Goal: Check status: Check status

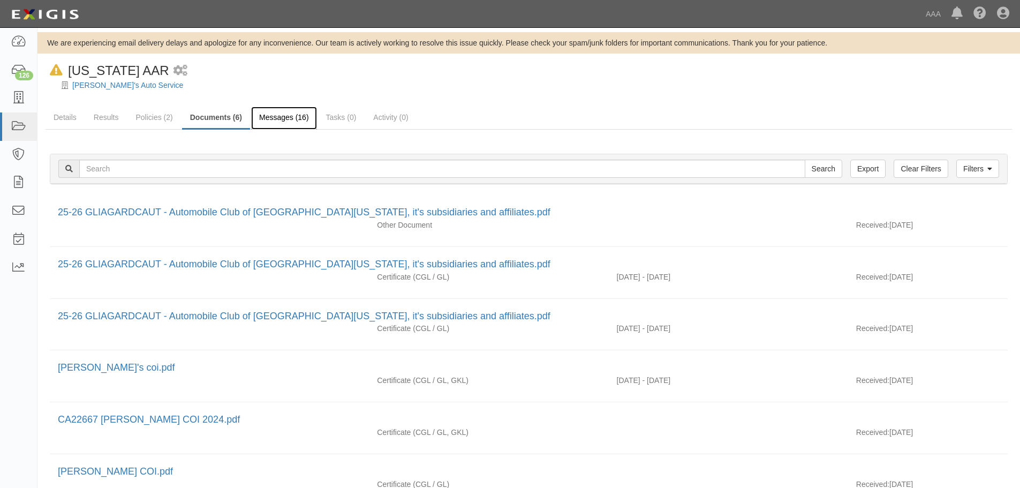
click at [284, 117] on link "Messages (16)" at bounding box center [284, 118] width 66 height 23
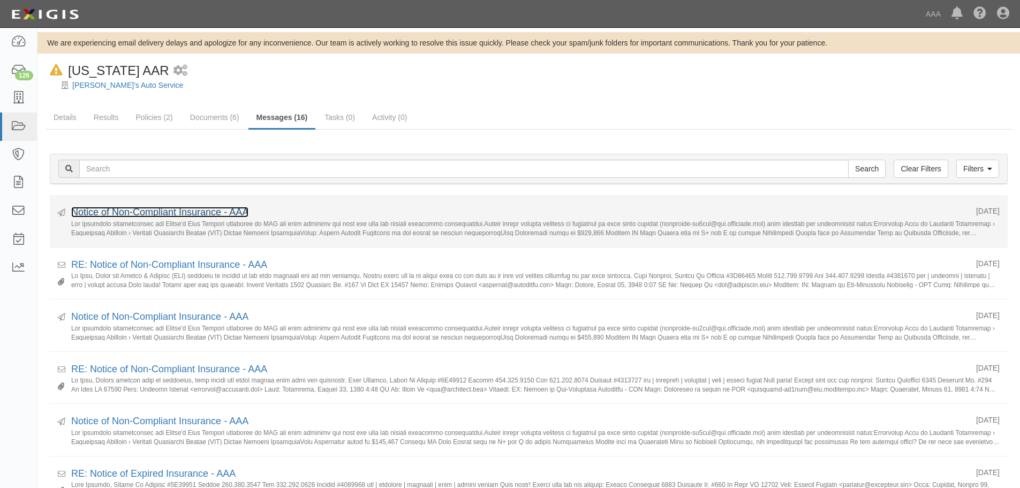
click at [154, 217] on link "Notice of Non-Compliant Insurance - AAA" at bounding box center [159, 212] width 177 height 11
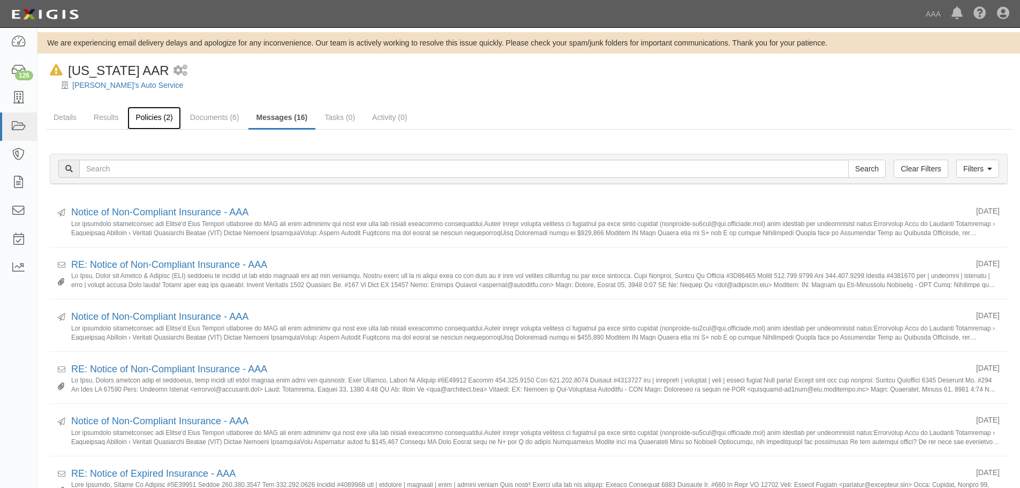
click at [153, 119] on link "Policies (2)" at bounding box center [153, 118] width 53 height 23
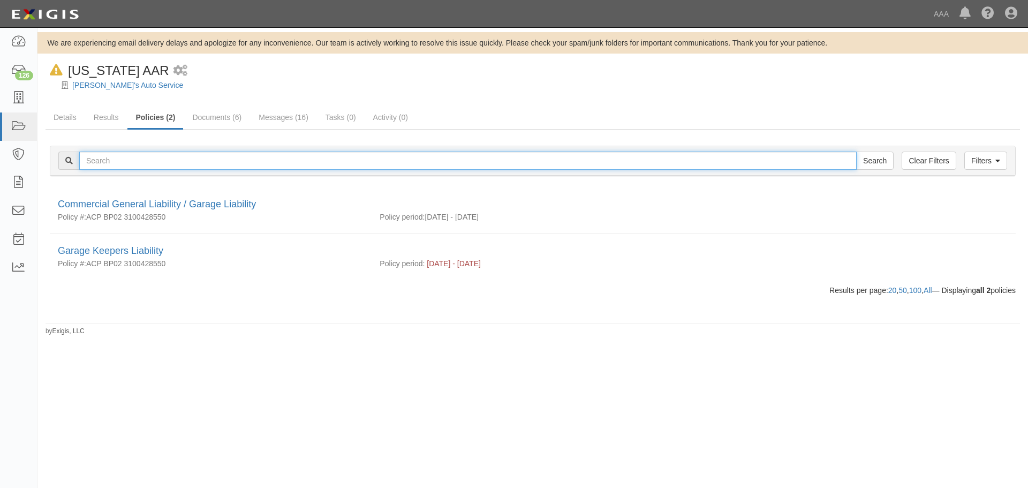
click at [139, 157] on input "text" at bounding box center [467, 160] width 777 height 18
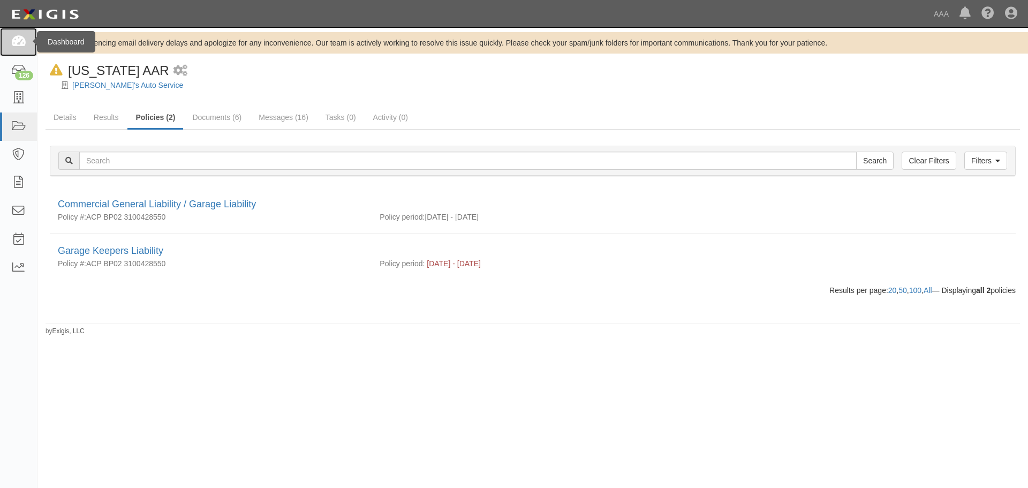
click at [18, 41] on icon at bounding box center [18, 42] width 15 height 12
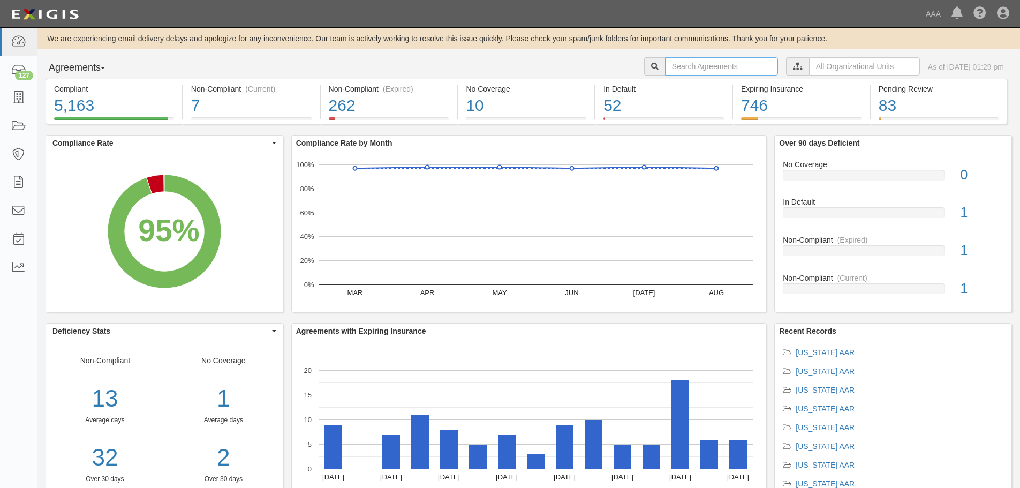
click at [686, 69] on input "text" at bounding box center [721, 66] width 113 height 18
type input "[PERSON_NAME] point"
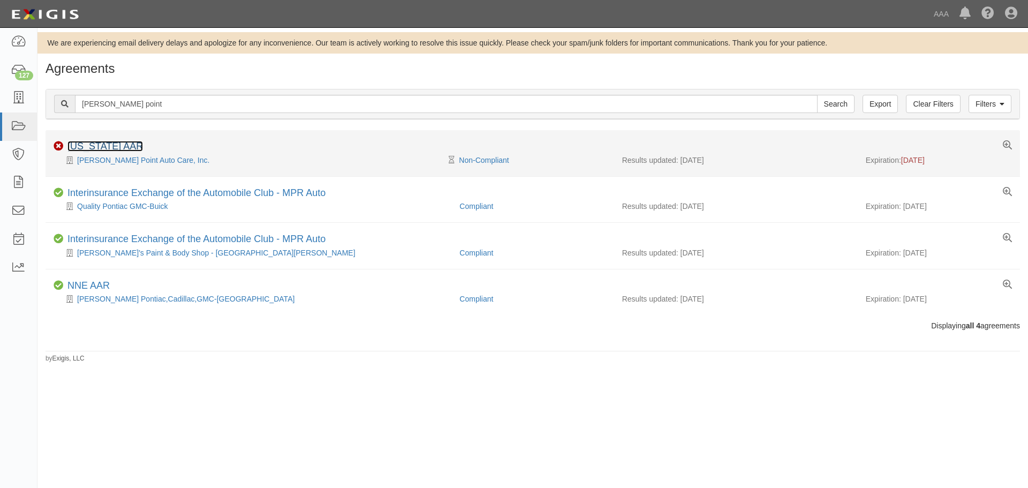
click at [109, 149] on link "[US_STATE] AAR" at bounding box center [104, 146] width 75 height 11
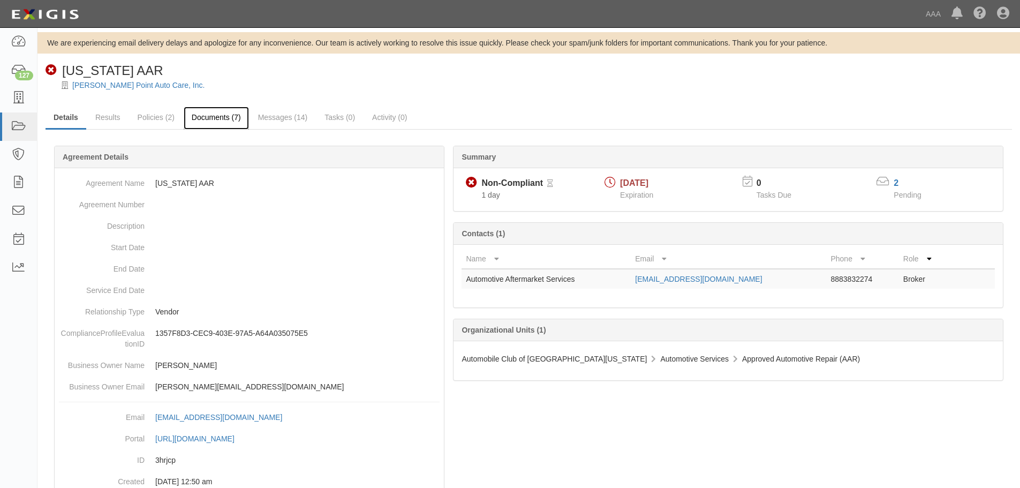
click at [207, 118] on link "Documents (7)" at bounding box center [216, 118] width 65 height 23
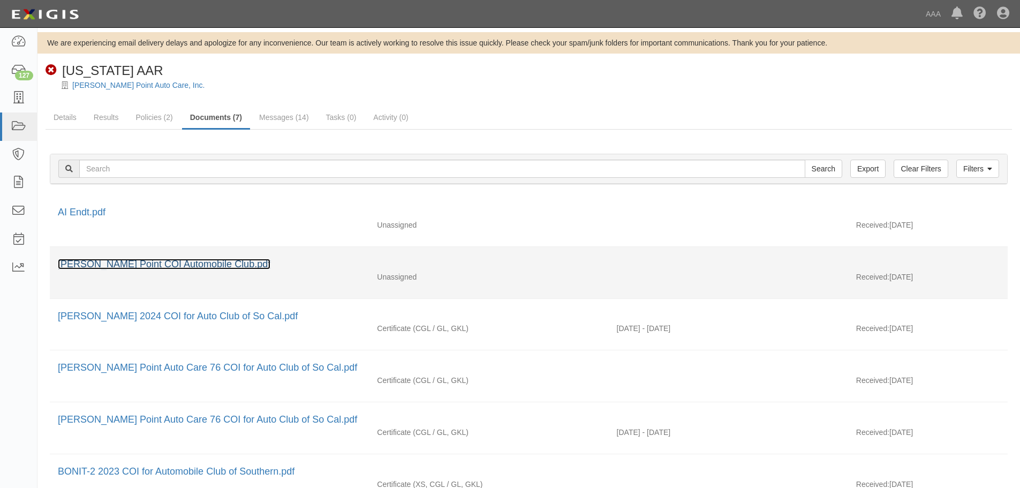
click at [98, 264] on link "[PERSON_NAME] Point COI Automobile Club.pdf" at bounding box center [164, 264] width 212 height 11
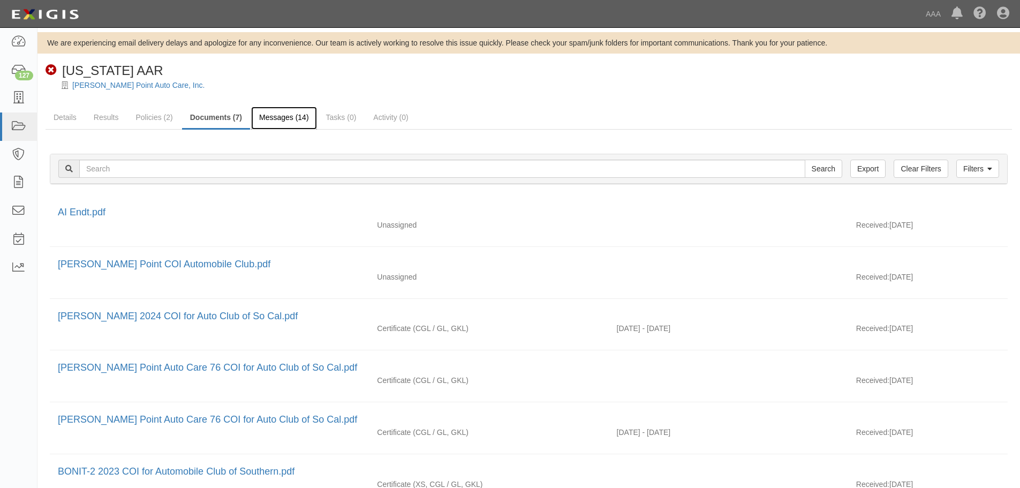
click at [284, 118] on link "Messages (14)" at bounding box center [284, 118] width 66 height 23
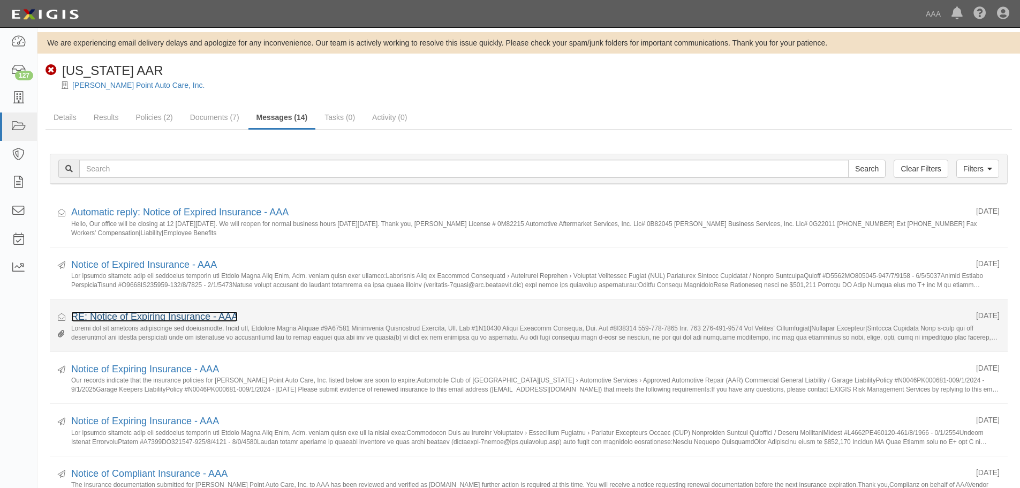
click at [146, 315] on link "RE: Notice of Expiring Insurance - AAA" at bounding box center [154, 316] width 166 height 11
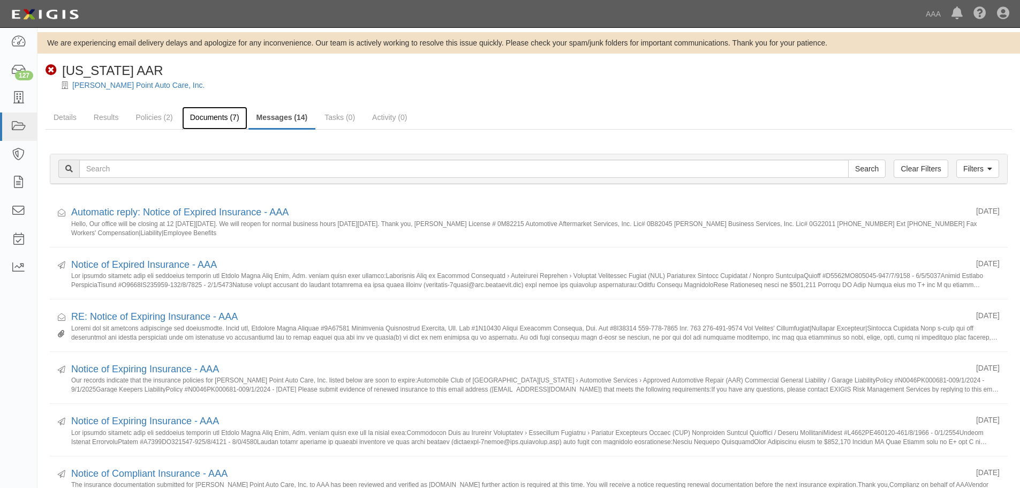
click at [221, 119] on link "Documents (7)" at bounding box center [214, 118] width 65 height 23
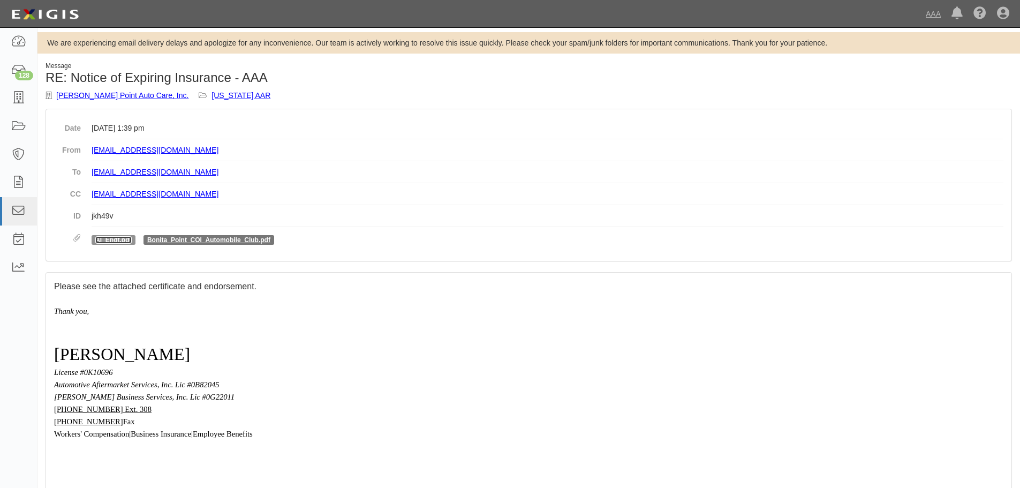
click at [110, 239] on link "AI_Endt.pdf" at bounding box center [113, 239] width 36 height 7
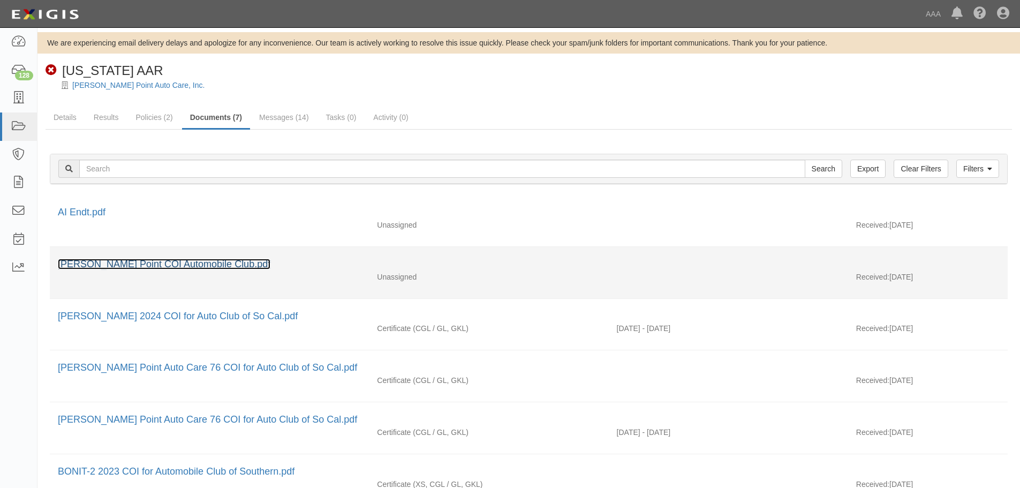
click at [153, 265] on link "[PERSON_NAME] Point COI Automobile Club.pdf" at bounding box center [164, 264] width 212 height 11
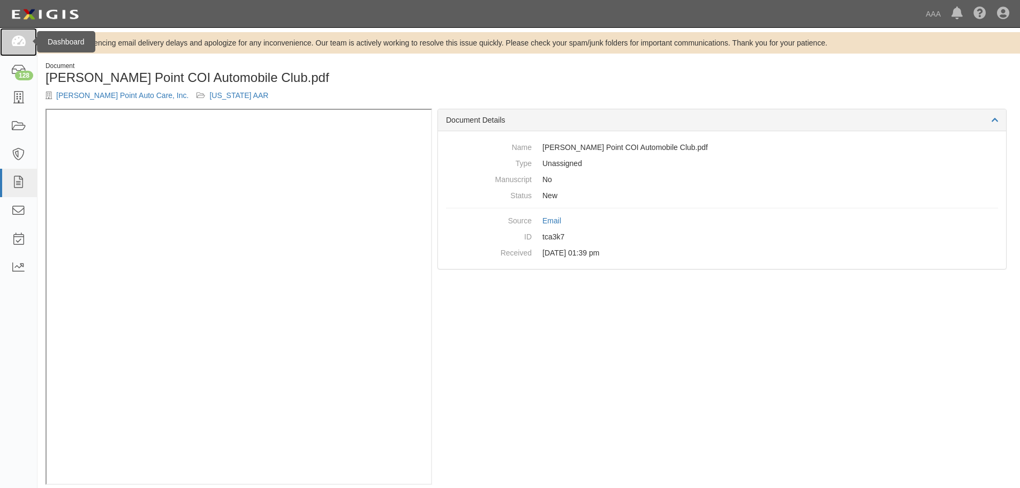
click at [18, 43] on icon at bounding box center [18, 42] width 15 height 12
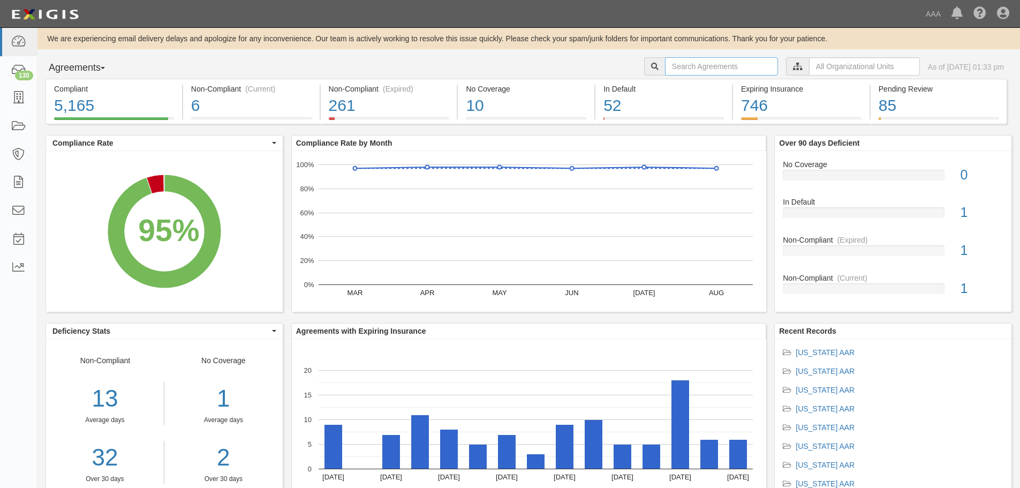
click at [665, 69] on input "text" at bounding box center [721, 66] width 113 height 18
type input "robert's"
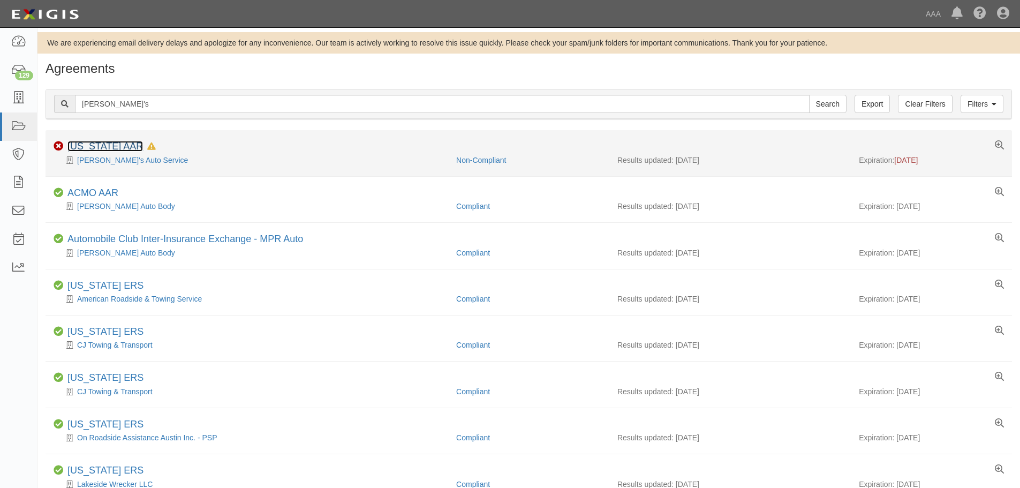
click at [121, 144] on link "[US_STATE] AAR" at bounding box center [104, 146] width 75 height 11
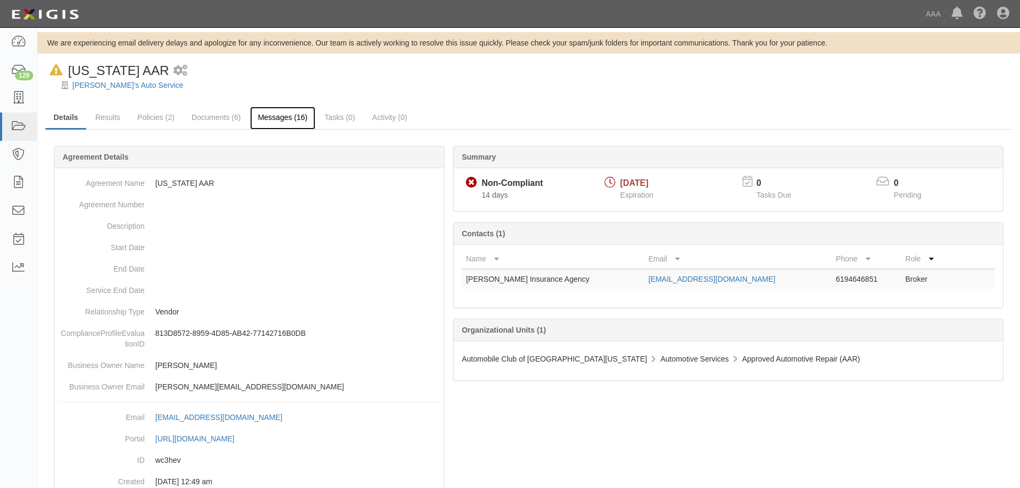
click at [276, 114] on link "Messages (16)" at bounding box center [283, 118] width 66 height 23
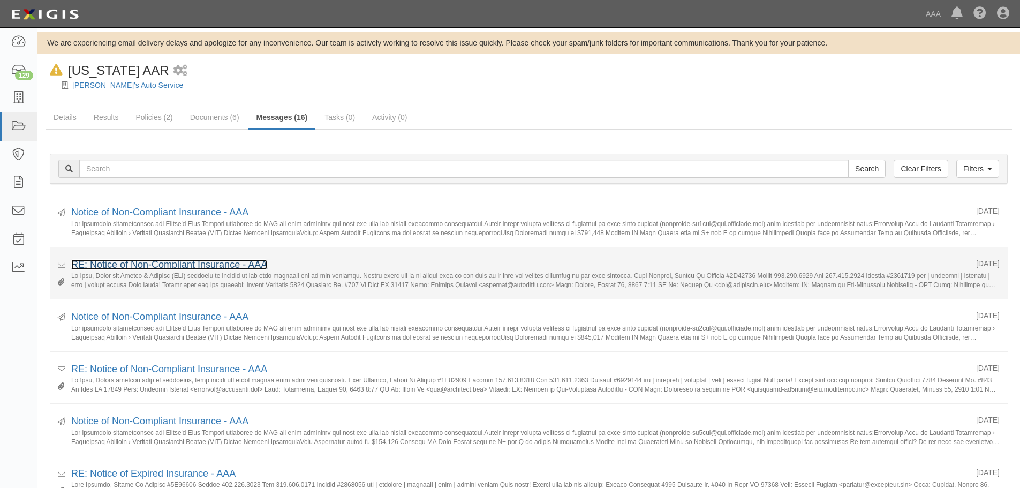
click at [116, 264] on link "RE: Notice of Non-Compliant Insurance - AAA" at bounding box center [169, 264] width 196 height 11
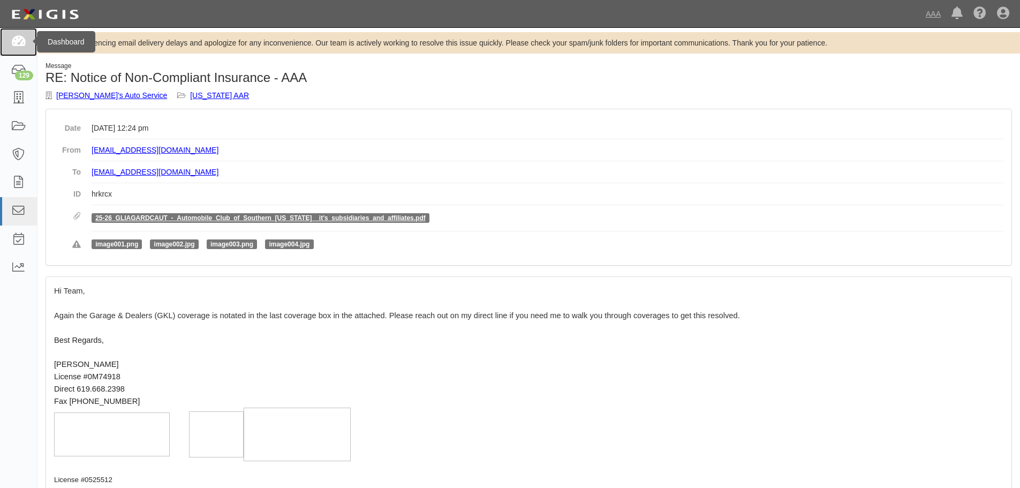
click at [21, 42] on icon at bounding box center [18, 42] width 15 height 12
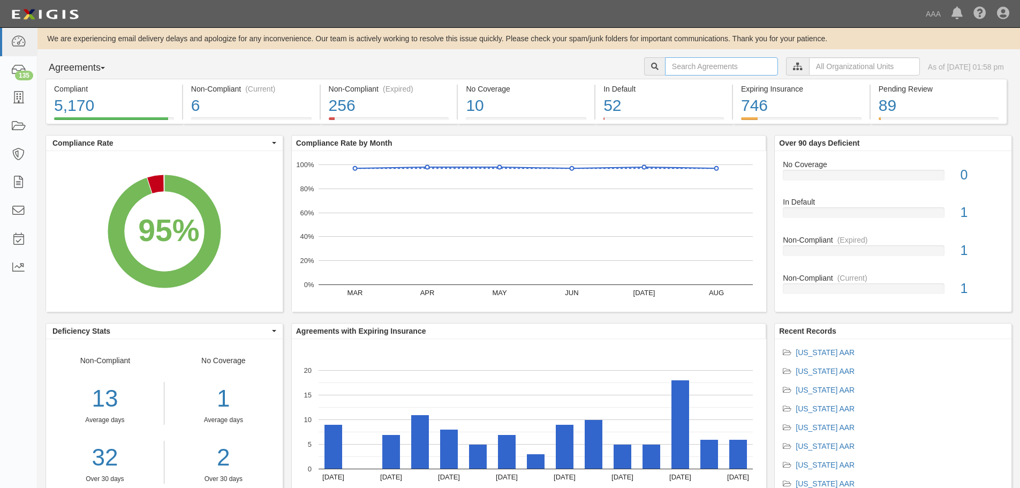
click at [665, 64] on input "text" at bounding box center [721, 66] width 113 height 18
type input "bonita point"
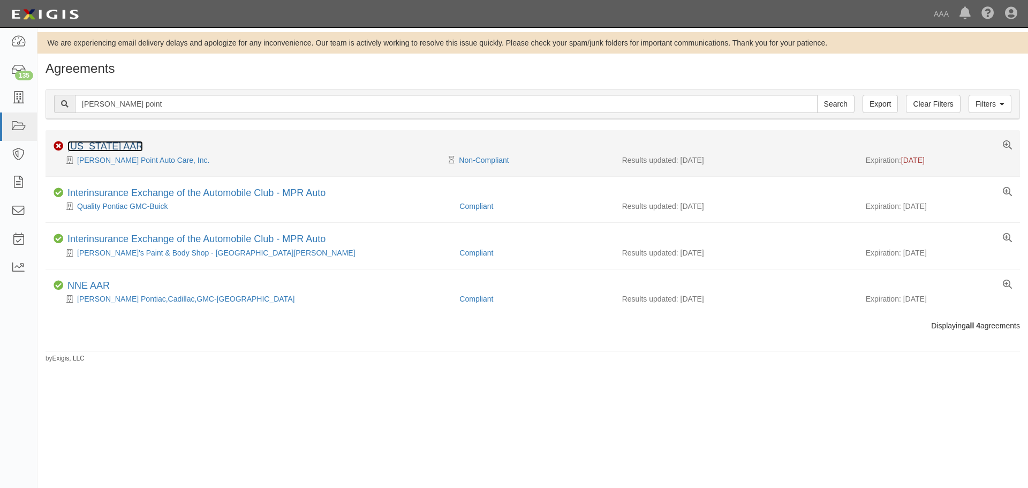
click at [108, 148] on link "[US_STATE] AAR" at bounding box center [104, 146] width 75 height 11
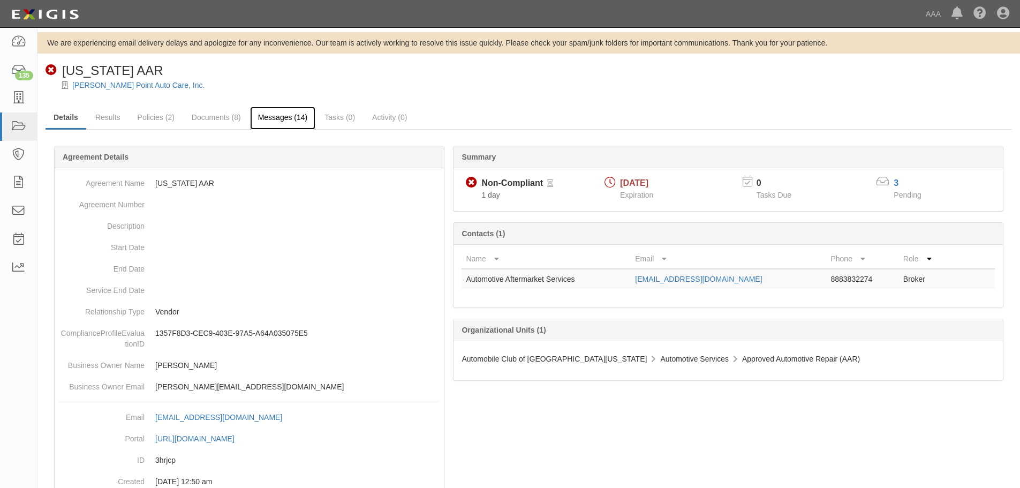
click at [271, 113] on link "Messages (14)" at bounding box center [283, 118] width 66 height 23
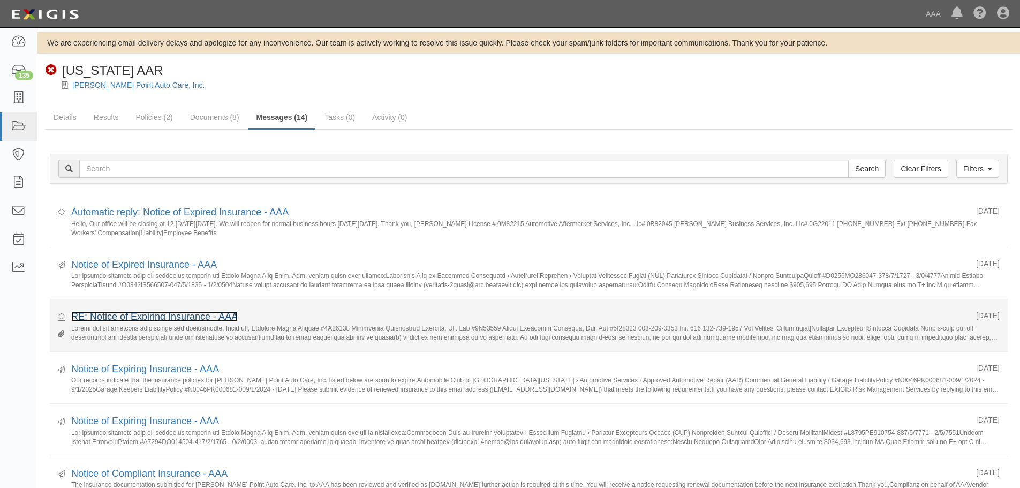
click at [134, 315] on link "RE: Notice of Expiring Insurance - AAA" at bounding box center [154, 316] width 166 height 11
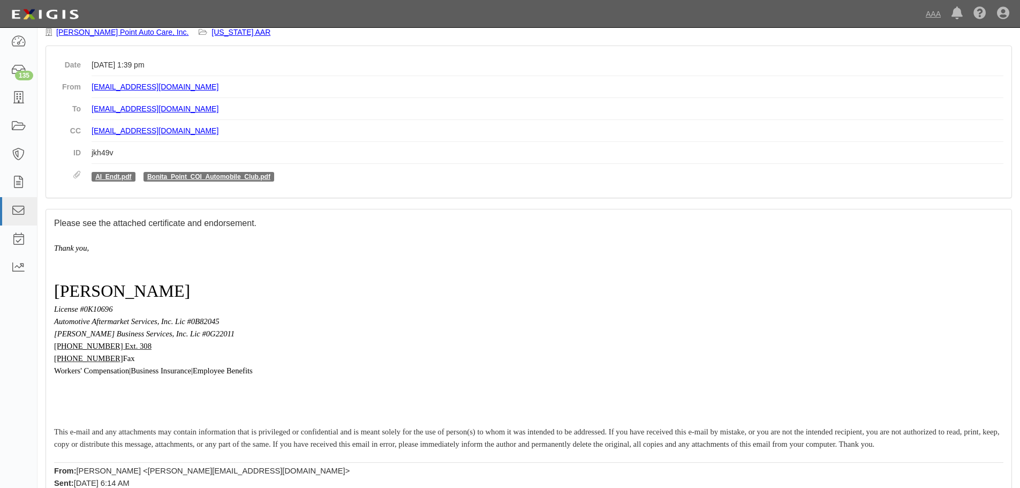
scroll to position [54, 0]
